Goal: Find specific page/section: Find specific page/section

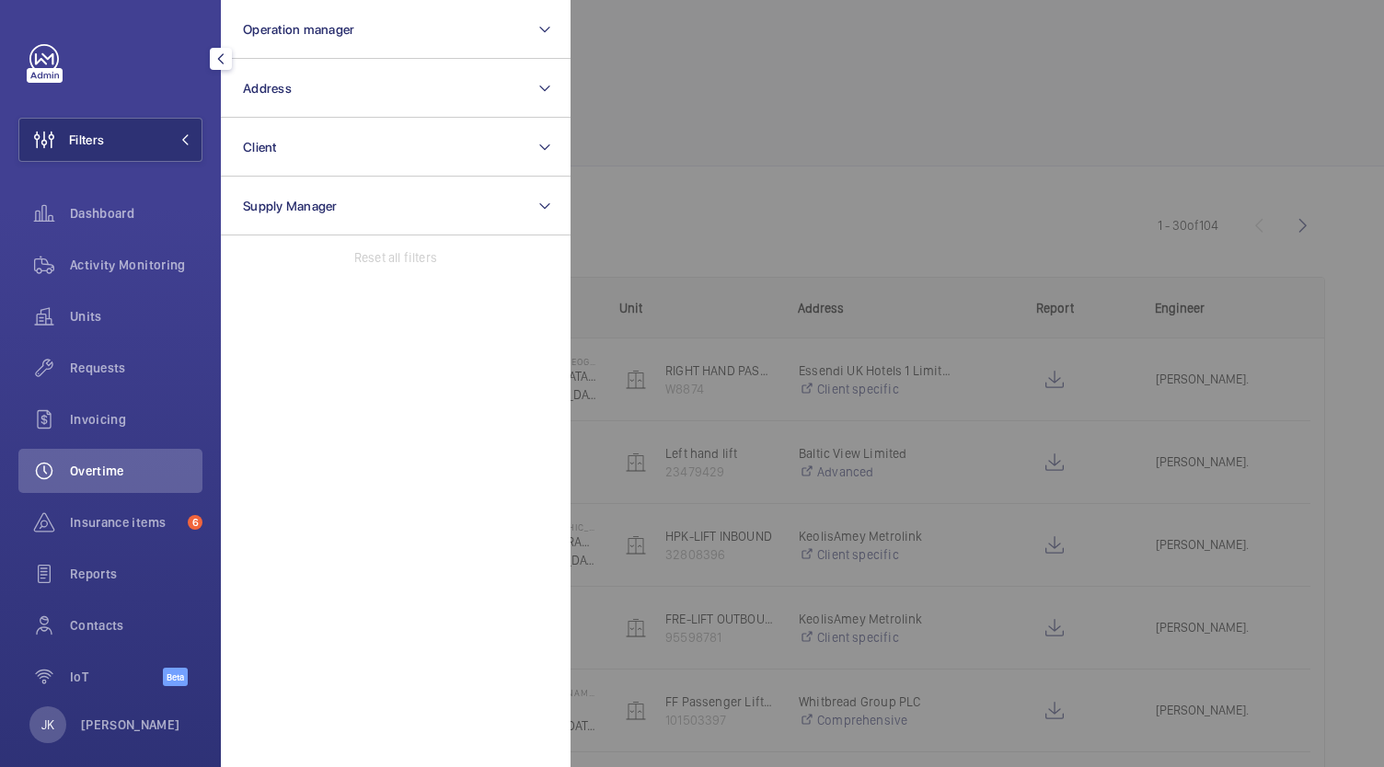
scroll to position [20, 0]
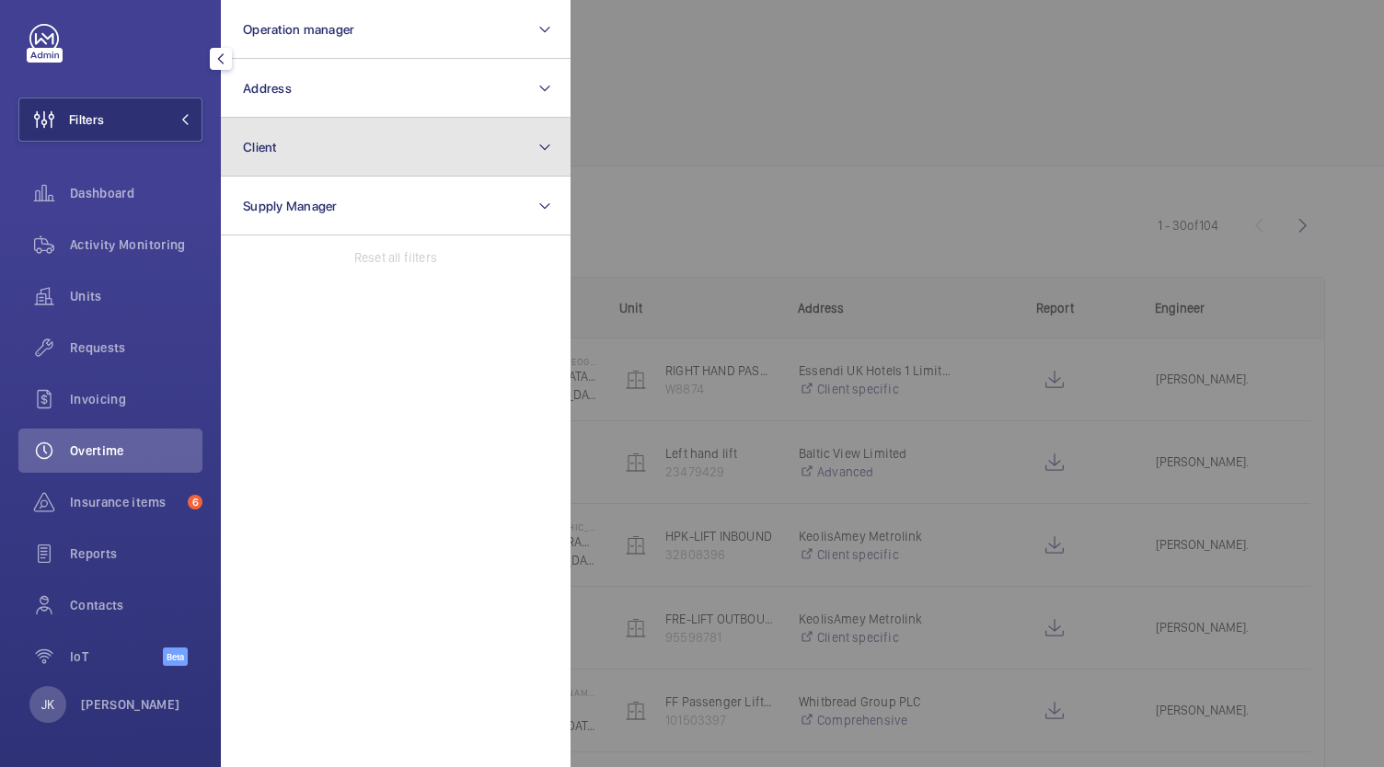
click at [429, 164] on button "Client" at bounding box center [396, 147] width 350 height 59
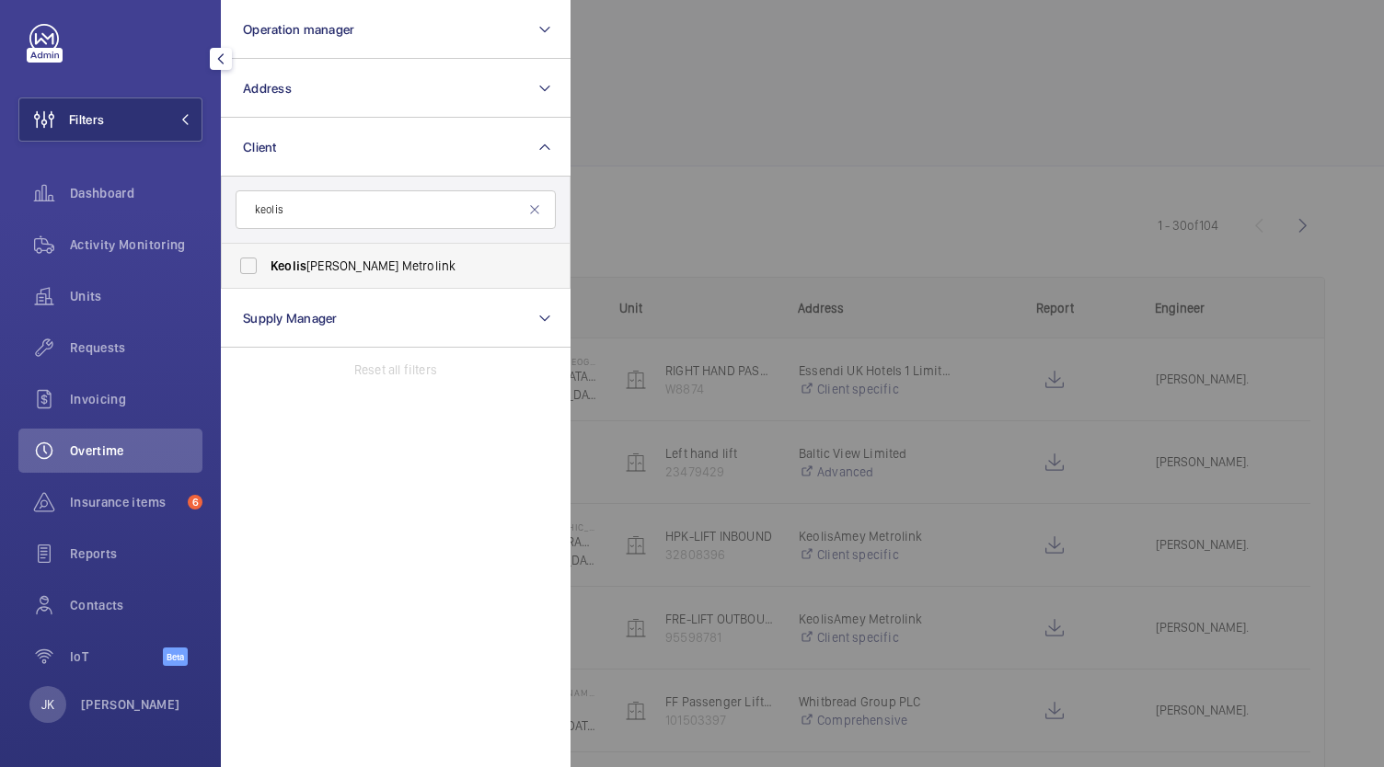
type input "keolis"
click at [307, 254] on label "Keolis [PERSON_NAME] Metrolink" at bounding box center [382, 266] width 320 height 44
click at [267, 254] on input "Keolis [PERSON_NAME] Metrolink" at bounding box center [248, 265] width 37 height 37
checkbox input "true"
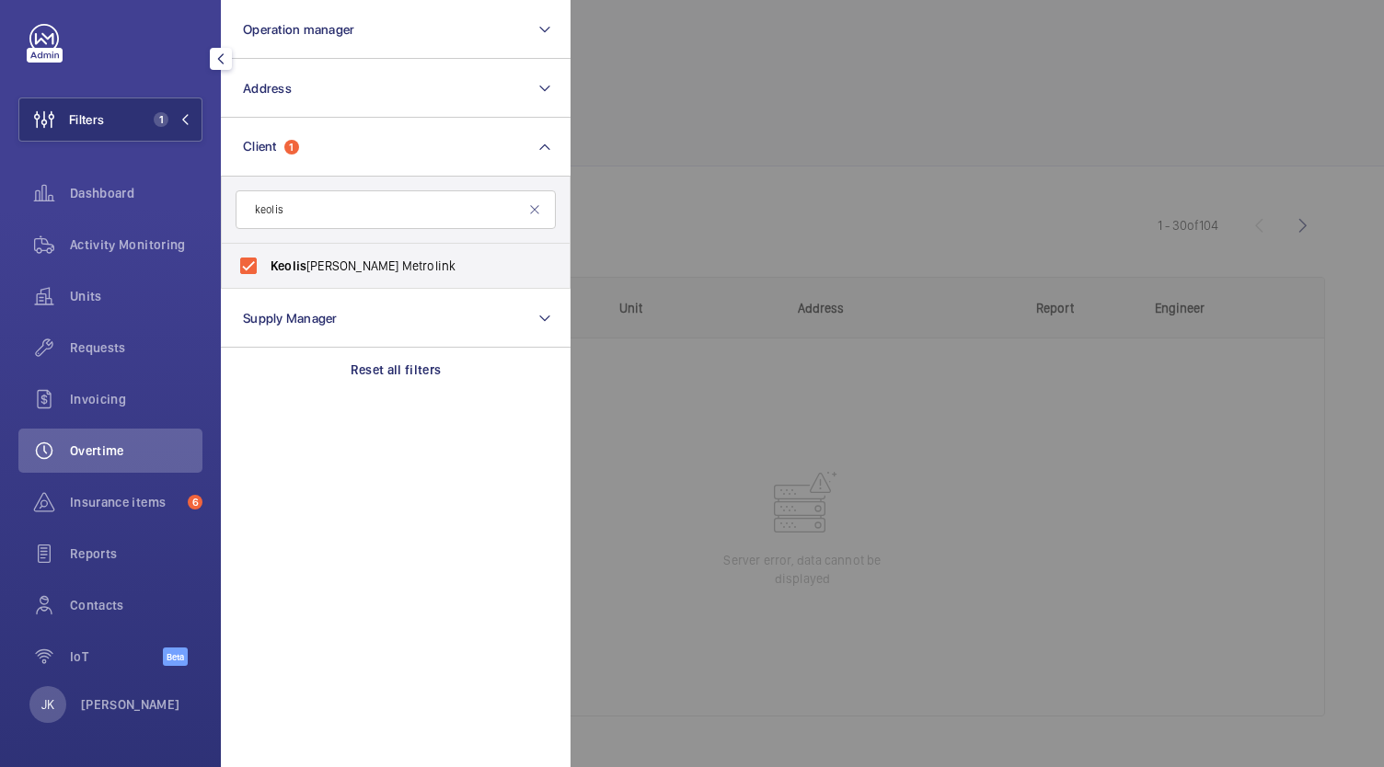
click at [1003, 94] on div at bounding box center [1262, 383] width 1384 height 767
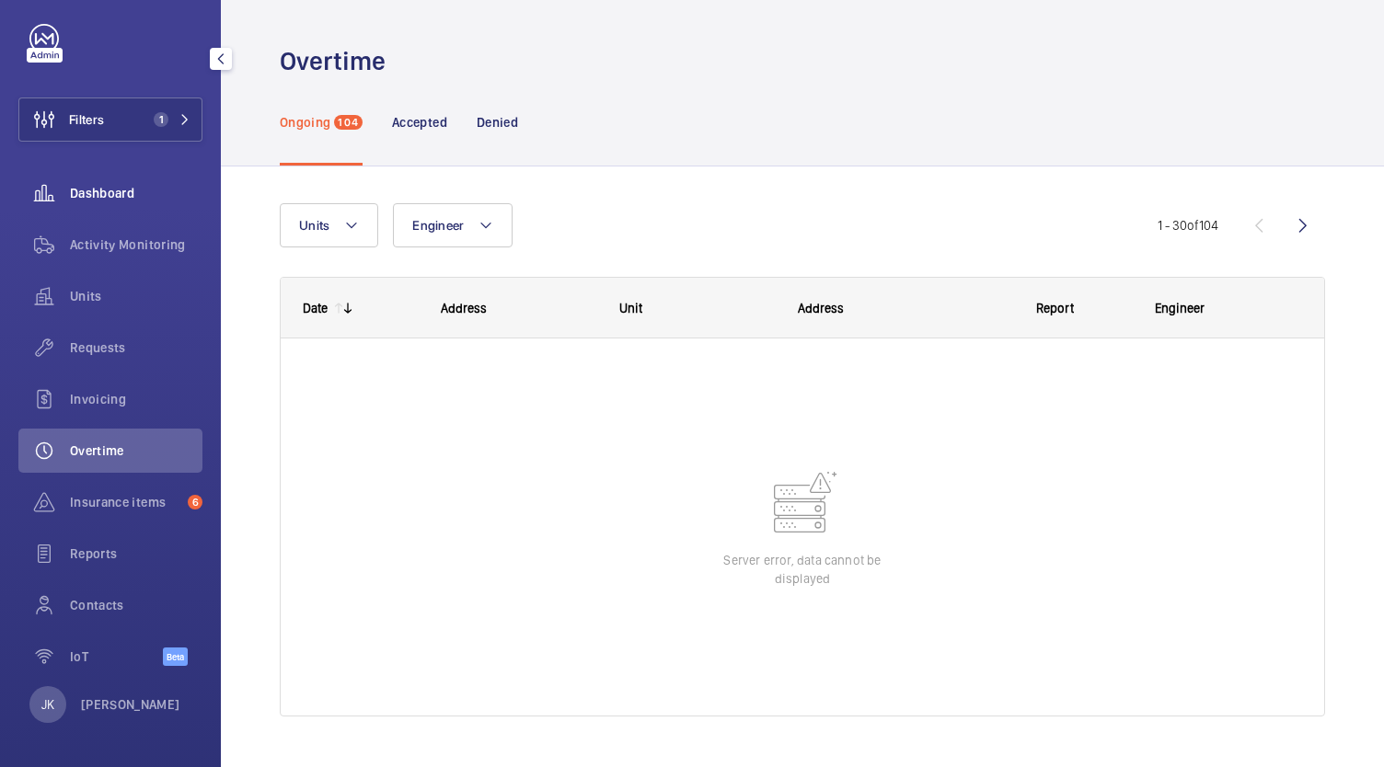
click at [104, 195] on span "Dashboard" at bounding box center [136, 193] width 132 height 18
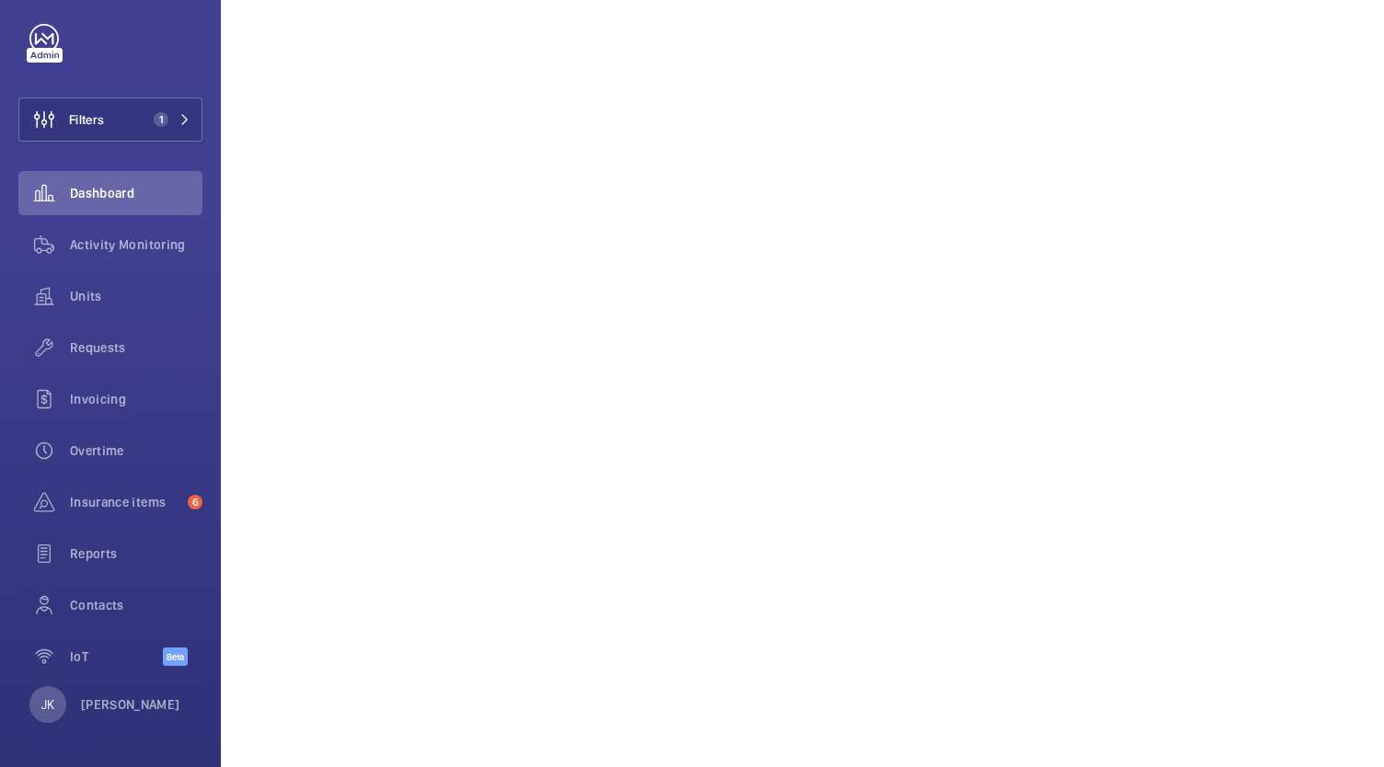
scroll to position [664, 0]
